Goal: Information Seeking & Learning: Learn about a topic

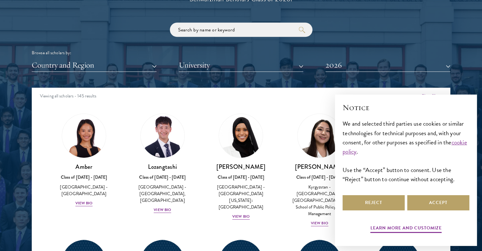
scroll to position [757, 0]
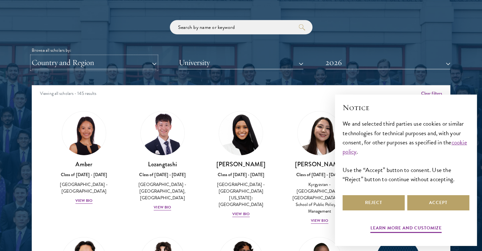
click at [127, 62] on button "Country and Region" at bounding box center [94, 62] width 125 height 13
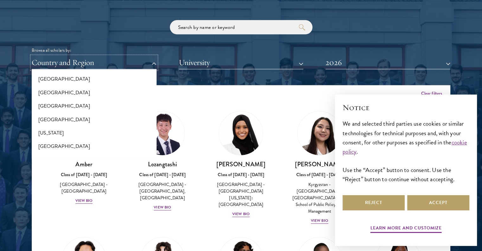
scroll to position [459, 0]
click at [91, 115] on button "[GEOGRAPHIC_DATA]" at bounding box center [94, 119] width 121 height 13
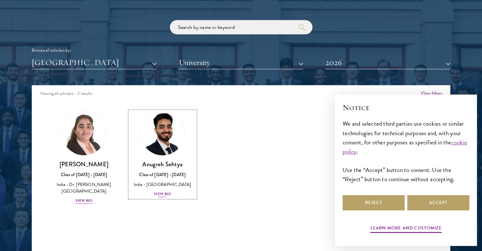
click at [175, 165] on h3 "Anugreh Sehtya" at bounding box center [163, 164] width 66 height 8
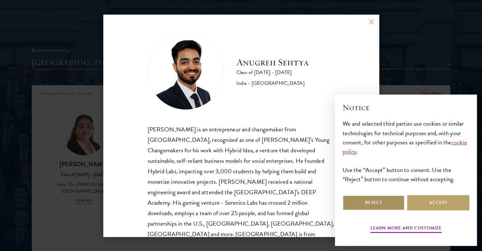
click at [386, 203] on button "Reject" at bounding box center [374, 202] width 62 height 15
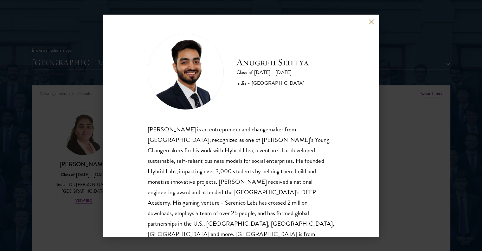
click at [439, 75] on div "[PERSON_NAME] Class of [DATE] - [DATE] [GEOGRAPHIC_DATA] - [GEOGRAPHIC_DATA] [P…" at bounding box center [241, 125] width 482 height 251
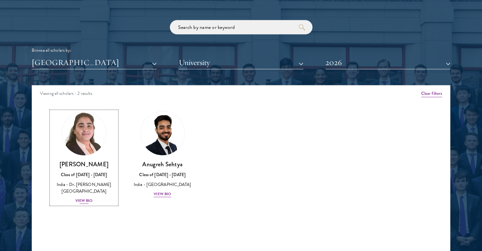
click at [79, 166] on h3 "[PERSON_NAME]" at bounding box center [84, 164] width 66 height 8
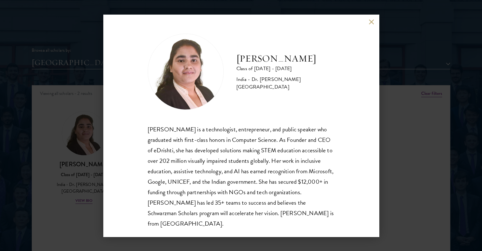
click at [438, 90] on div "[PERSON_NAME] Class of [DATE] - [DATE] [GEOGRAPHIC_DATA] - Dr. [PERSON_NAME][GE…" at bounding box center [241, 125] width 482 height 251
